Goal: Information Seeking & Learning: Learn about a topic

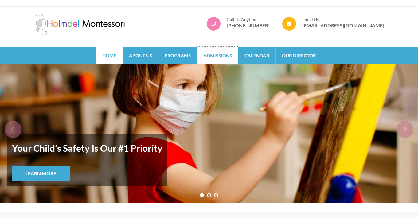
click at [222, 53] on link "Admissions" at bounding box center [217, 56] width 41 height 18
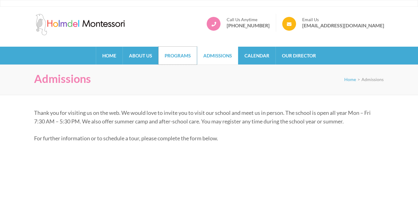
click at [189, 61] on link "Programs" at bounding box center [177, 56] width 38 height 18
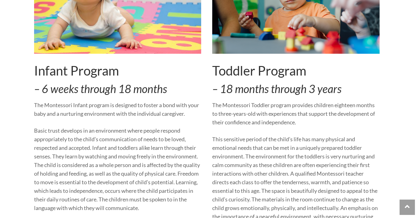
scroll to position [176, 0]
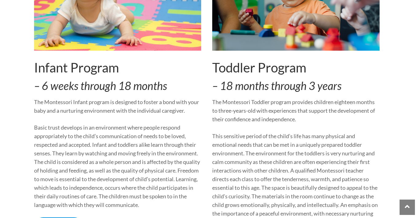
click at [313, 85] on em "– 18 months through 3 years" at bounding box center [276, 86] width 129 height 14
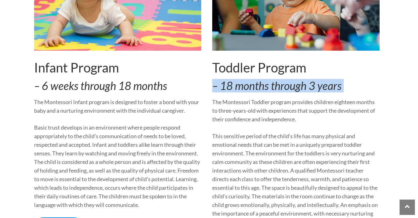
click at [313, 85] on em "– 18 months through 3 years" at bounding box center [276, 86] width 129 height 14
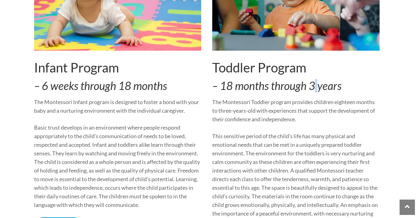
click at [313, 85] on em "– 18 months through 3 years" at bounding box center [276, 86] width 129 height 14
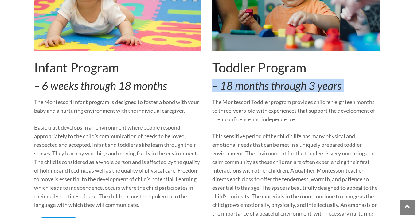
click at [313, 85] on em "– 18 months through 3 years" at bounding box center [276, 86] width 129 height 14
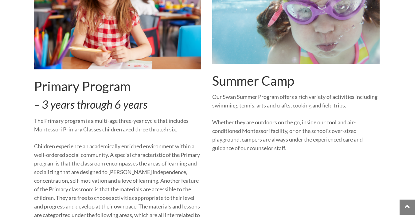
scroll to position [512, 0]
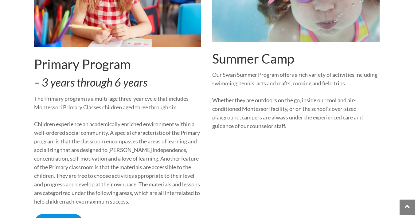
click at [137, 124] on p "Children experience an academically enriched environment within a well-ordered …" at bounding box center [117, 163] width 167 height 86
click at [137, 122] on p "Children experience an academically enriched environment within a well-ordered …" at bounding box center [117, 163] width 167 height 86
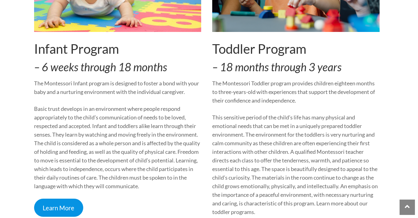
scroll to position [0, 0]
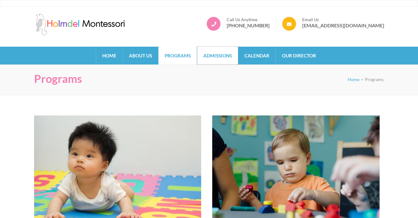
click at [226, 54] on link "Admissions" at bounding box center [217, 56] width 41 height 18
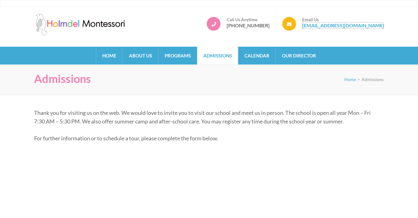
click at [317, 27] on link "[EMAIL_ADDRESS][DOMAIN_NAME]" at bounding box center [343, 25] width 82 height 6
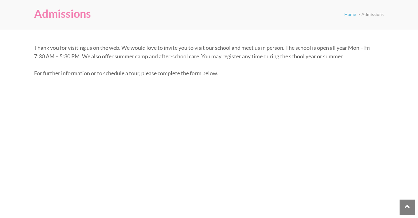
scroll to position [33, 0]
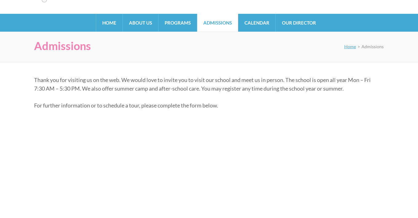
click at [355, 47] on span "Home" at bounding box center [350, 46] width 12 height 5
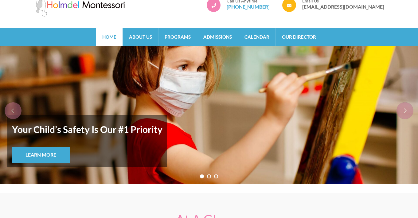
scroll to position [20, 0]
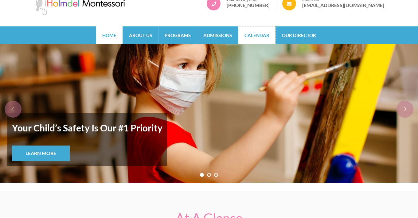
click at [263, 39] on link "Calendar" at bounding box center [256, 35] width 37 height 18
